Goal: Transaction & Acquisition: Purchase product/service

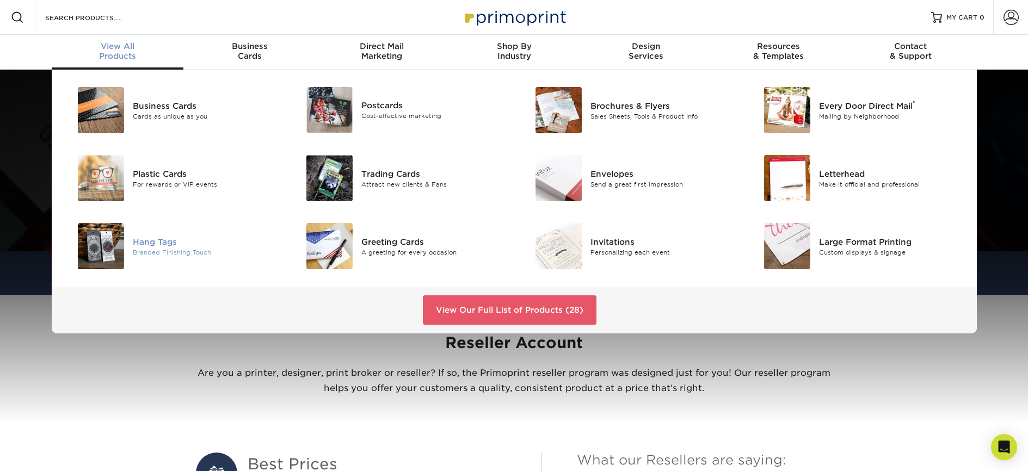
click at [153, 244] on div "Hang Tags" at bounding box center [205, 242] width 144 height 12
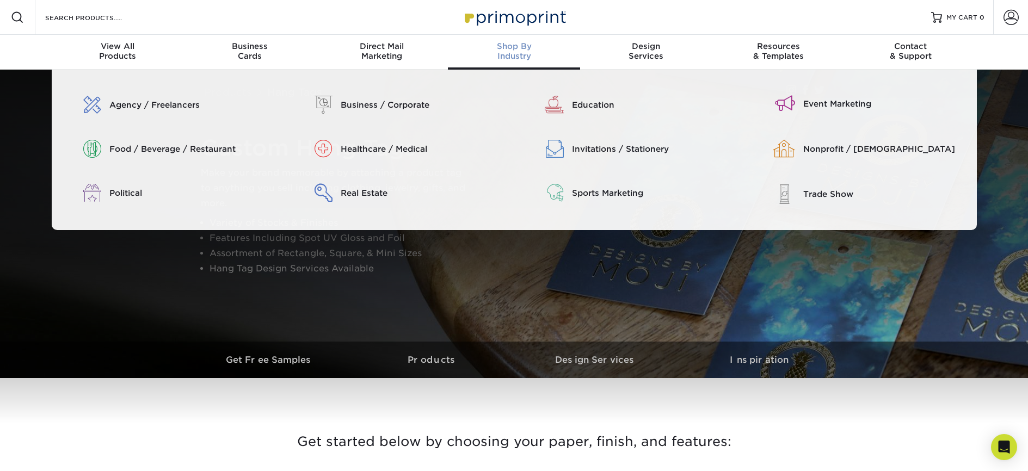
click at [516, 47] on span "Shop By" at bounding box center [514, 46] width 132 height 10
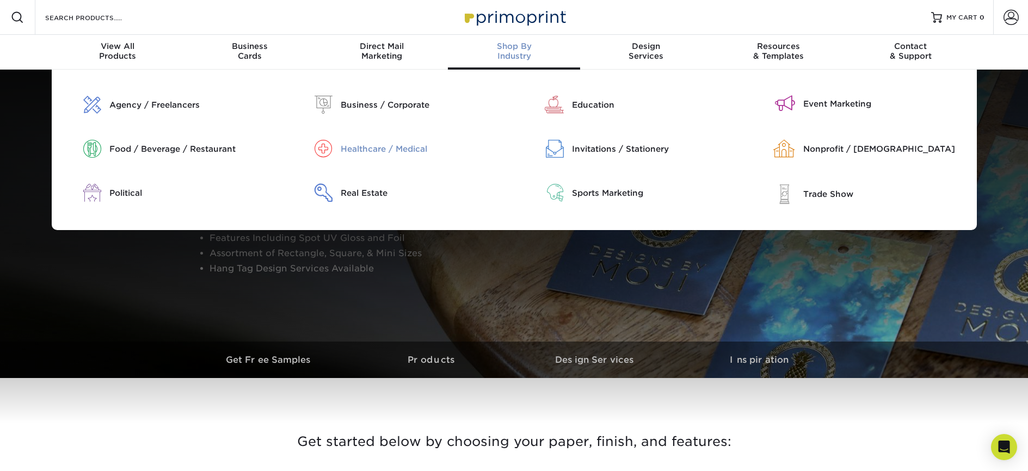
click at [375, 150] on div "Healthcare / Medical" at bounding box center [423, 149] width 165 height 12
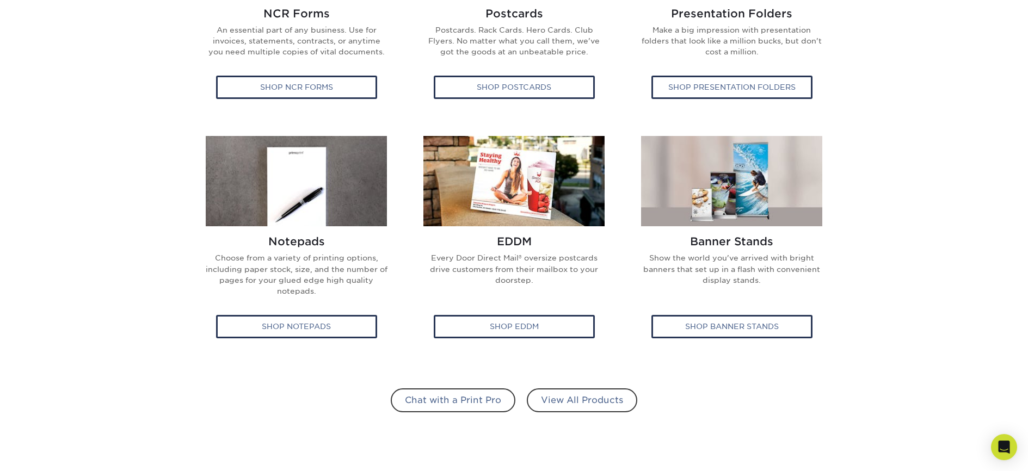
scroll to position [566, 0]
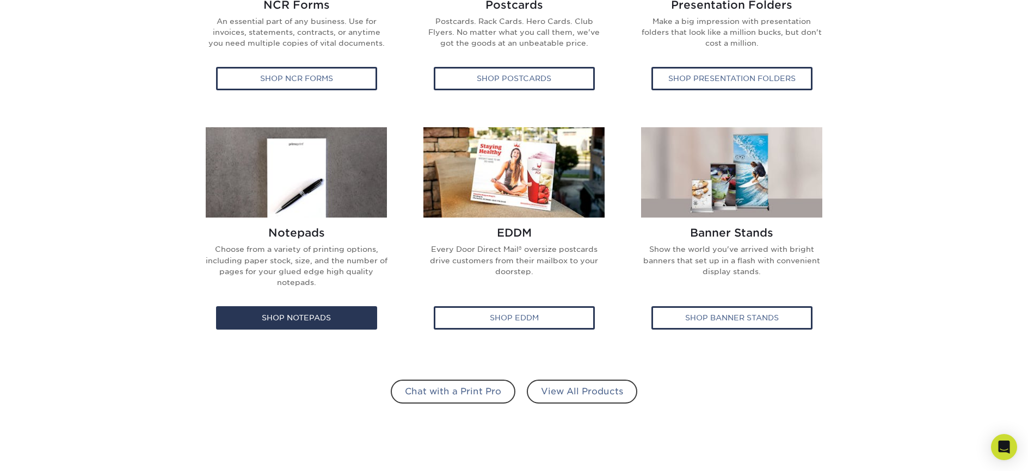
click at [346, 250] on p "Choose from a variety of printing options, including paper stock, size, and the…" at bounding box center [297, 270] width 184 height 53
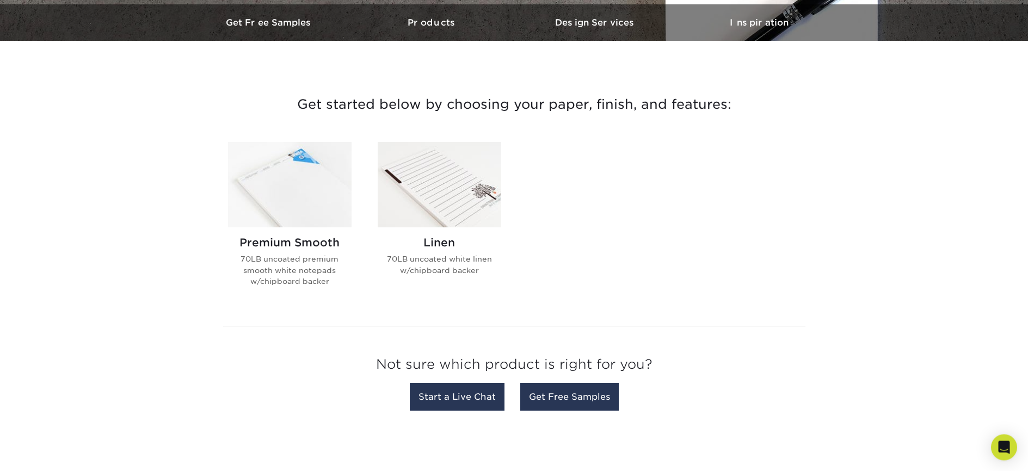
scroll to position [261, 0]
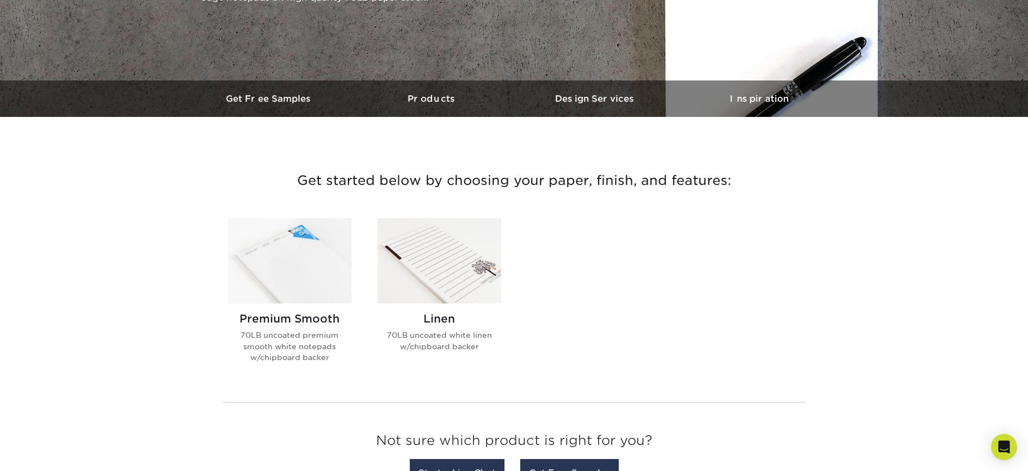
click at [321, 292] on img at bounding box center [290, 260] width 124 height 85
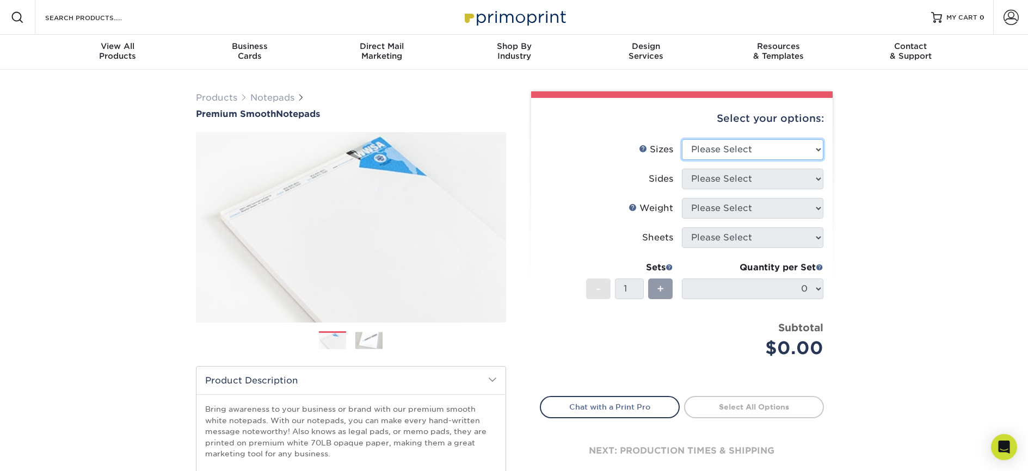
select select "4.00x6.00"
click option "4" x 6"" at bounding box center [0, 0] width 0 height 0
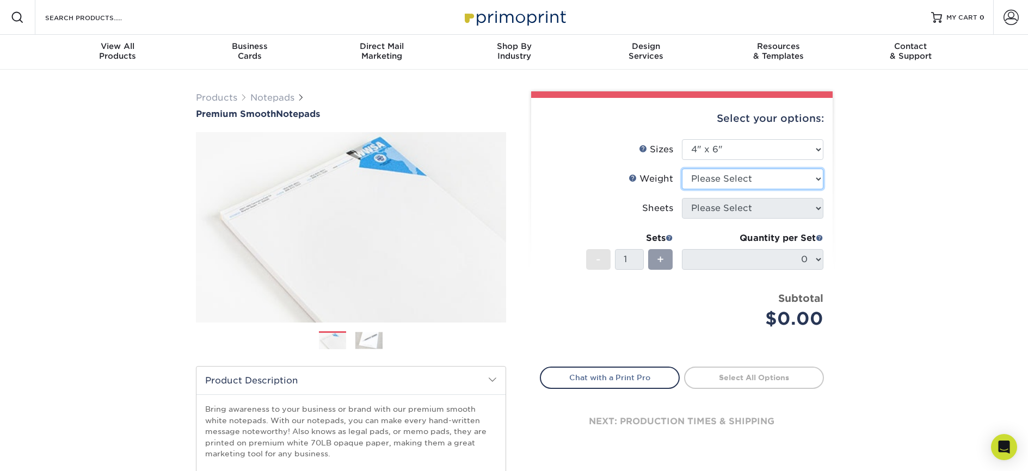
select select "70LB"
select select "25"
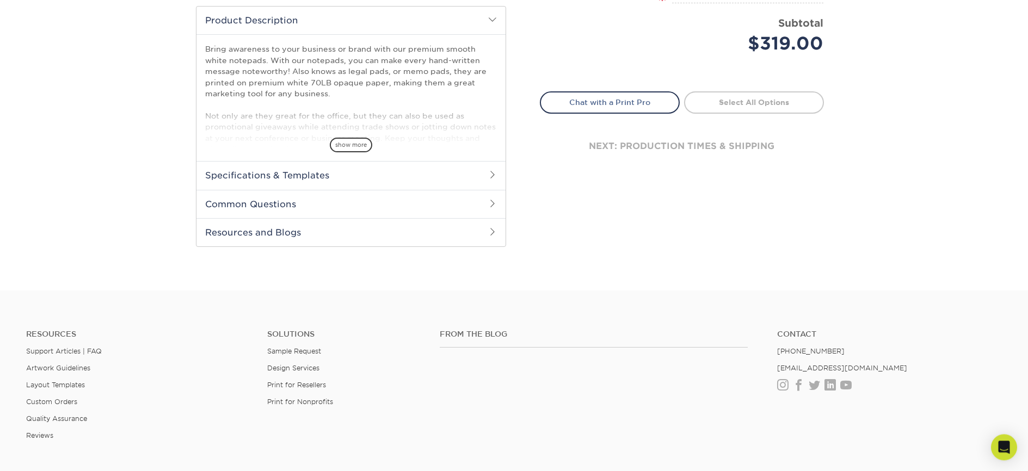
scroll to position [453, 0]
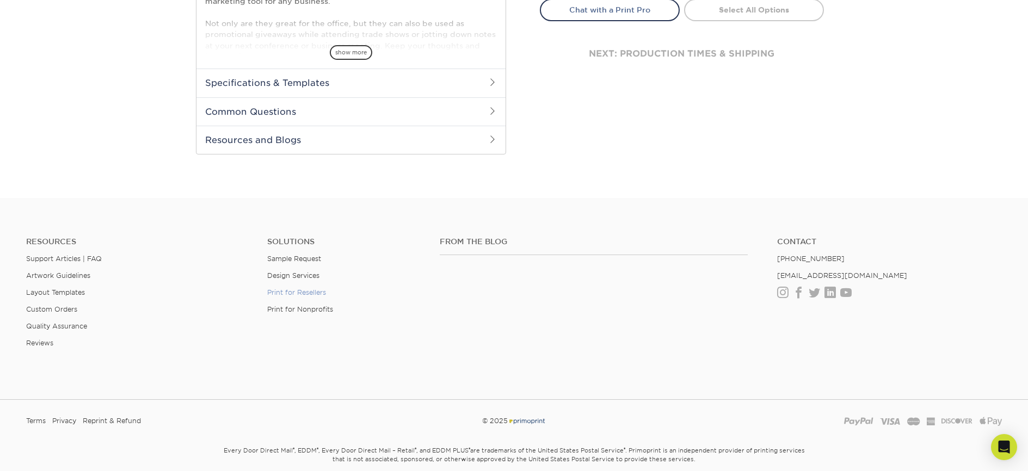
click at [308, 291] on link "Print for Resellers" at bounding box center [296, 292] width 59 height 8
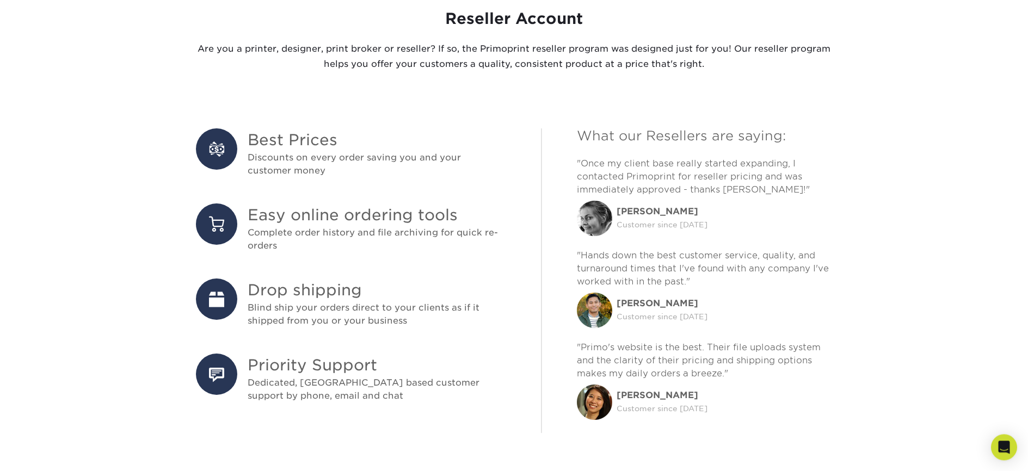
scroll to position [209, 0]
